Goal: Register for event/course

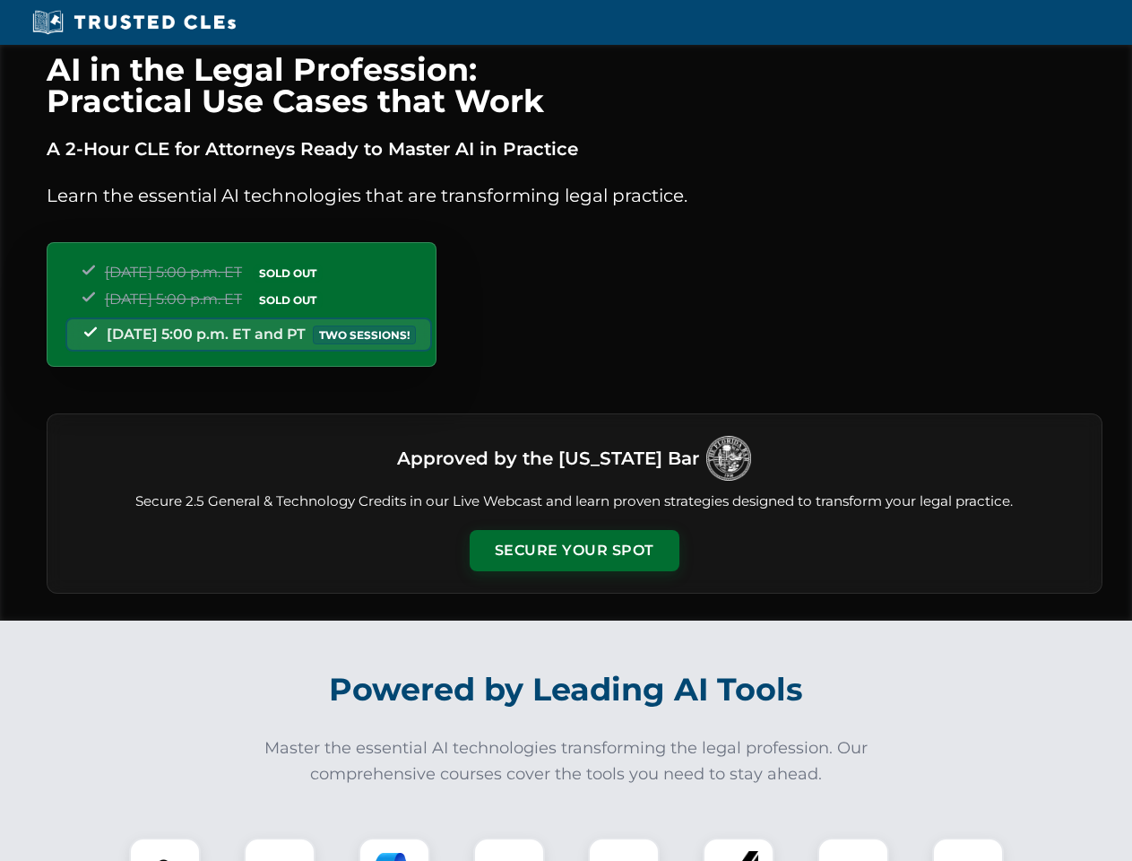
click at [574, 550] on button "Secure Your Spot" at bounding box center [575, 550] width 210 height 41
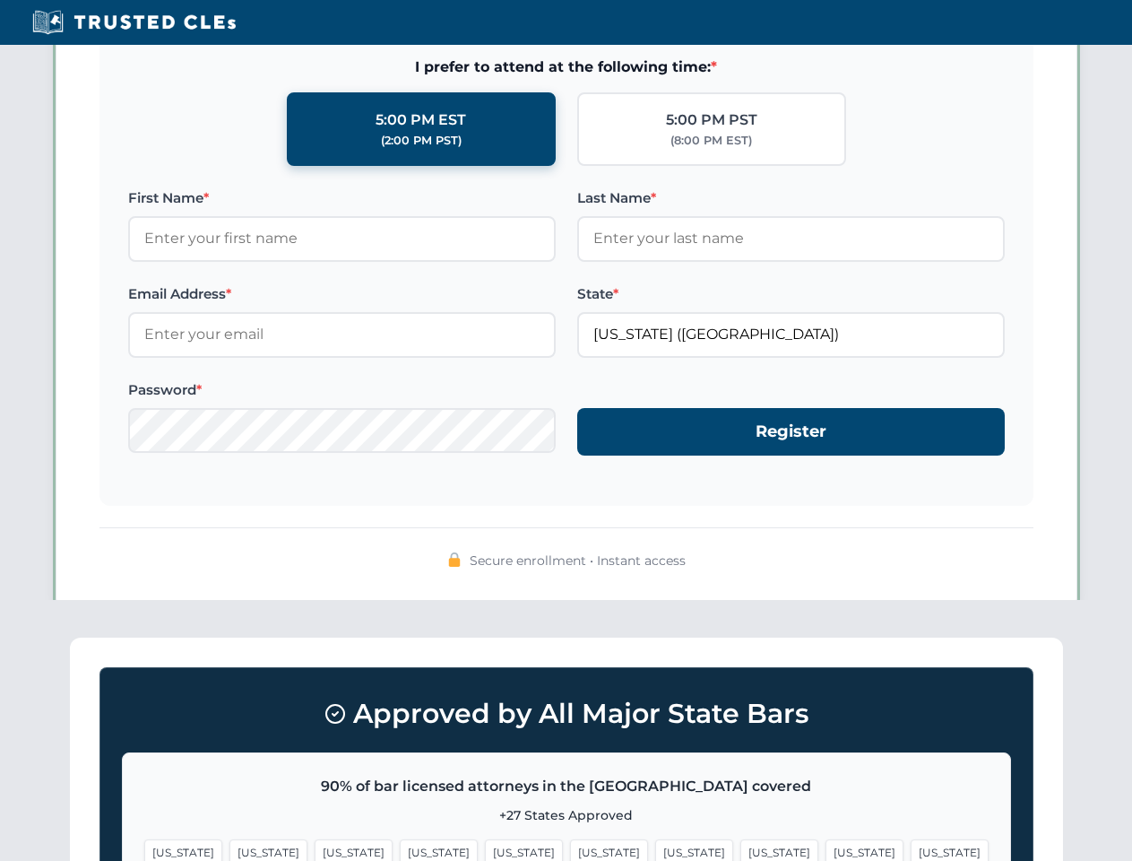
click at [826, 849] on span "[US_STATE]" at bounding box center [865, 852] width 78 height 26
